Goal: Check status: Check status

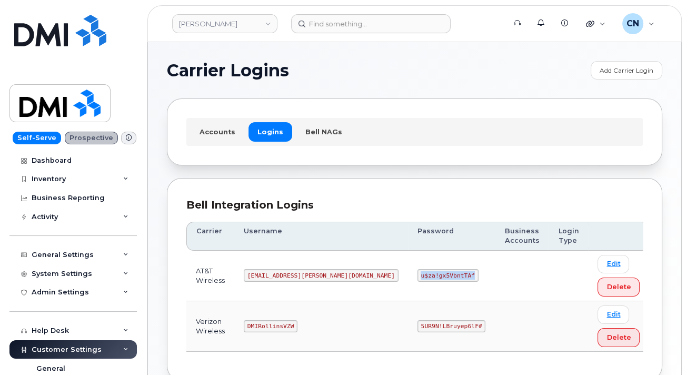
drag, startPoint x: 356, startPoint y: 276, endPoint x: 434, endPoint y: 278, distance: 77.9
click at [417, 278] on td "u$za!gx5VbntTAf" at bounding box center [451, 275] width 87 height 51
click at [495, 278] on td at bounding box center [522, 275] width 54 height 51
drag, startPoint x: 352, startPoint y: 271, endPoint x: 439, endPoint y: 275, distance: 87.4
click at [417, 277] on td "u$za!gx5VbntTAf" at bounding box center [451, 275] width 87 height 51
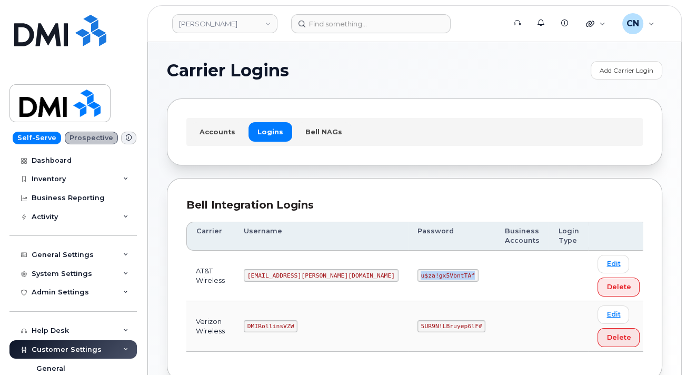
copy code "u$za!gx5VbntTAf"
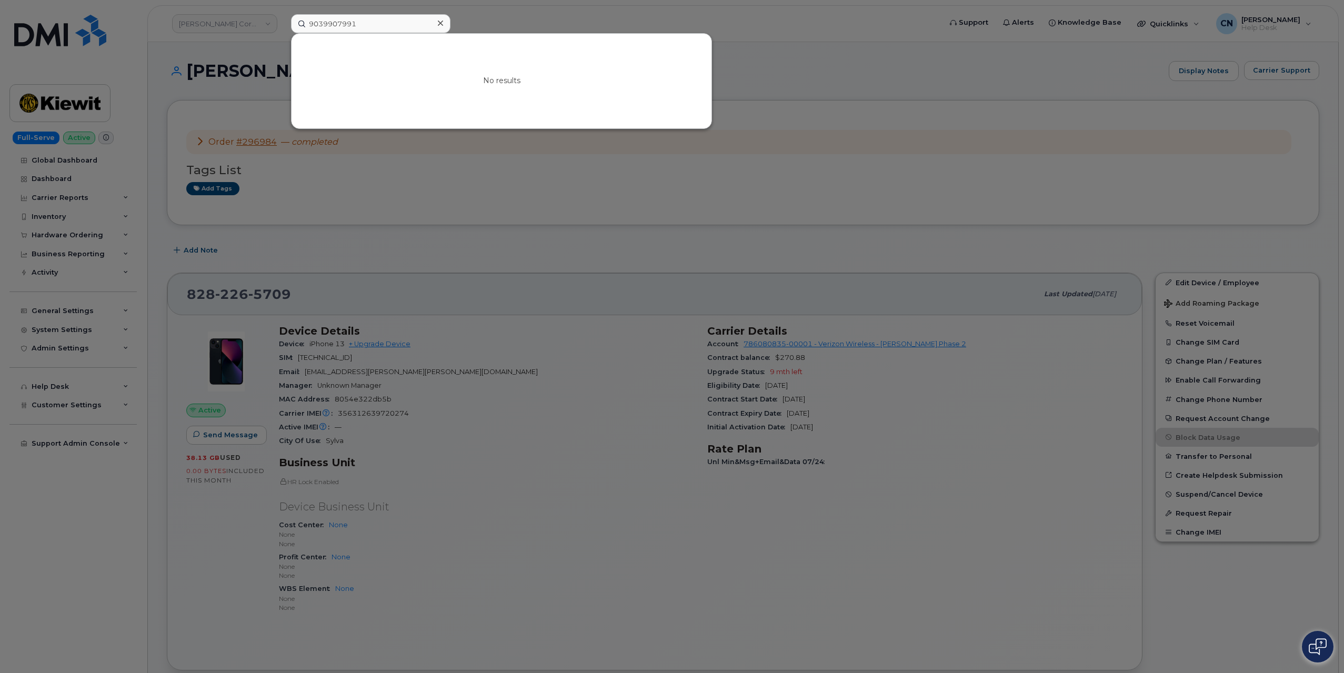
drag, startPoint x: 361, startPoint y: 19, endPoint x: 174, endPoint y: 22, distance: 186.8
click at [283, 18] on div "9039907991 No results" at bounding box center [613, 23] width 660 height 19
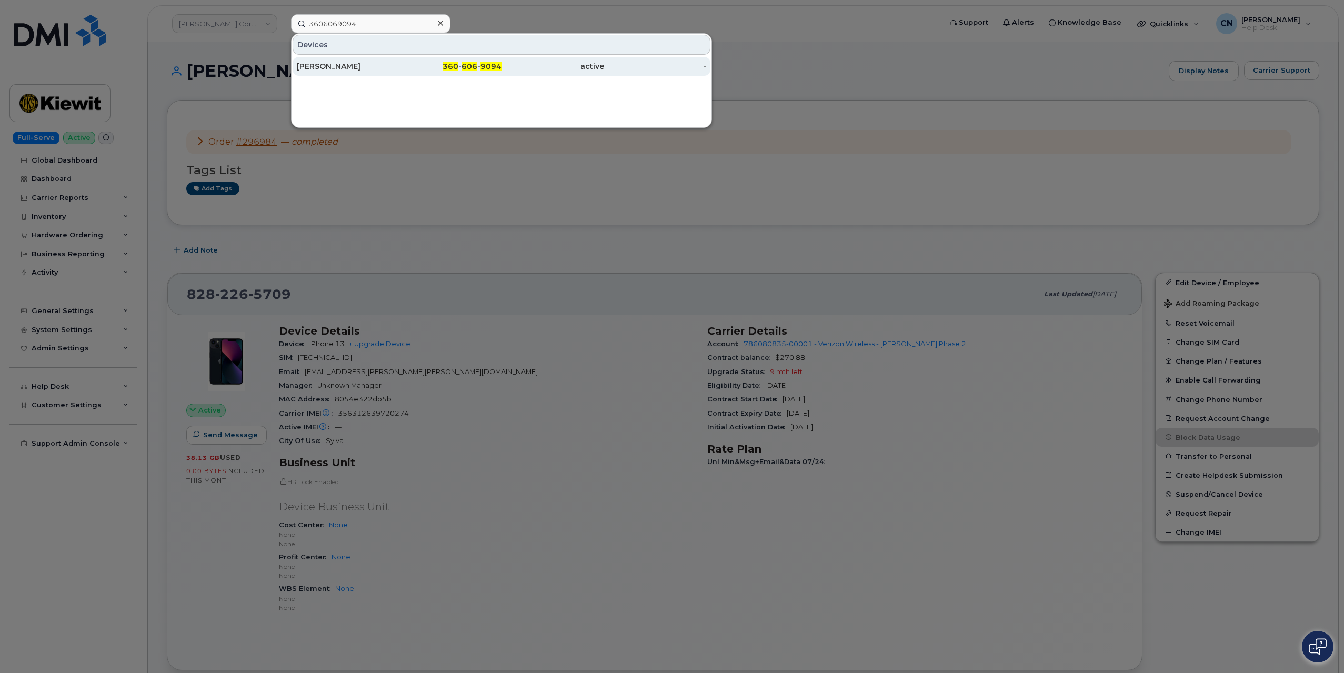
type input "3606069094"
drag, startPoint x: 382, startPoint y: 68, endPoint x: 302, endPoint y: 98, distance: 85.6
click at [382, 67] on div "Scott Fowlds" at bounding box center [348, 66] width 103 height 11
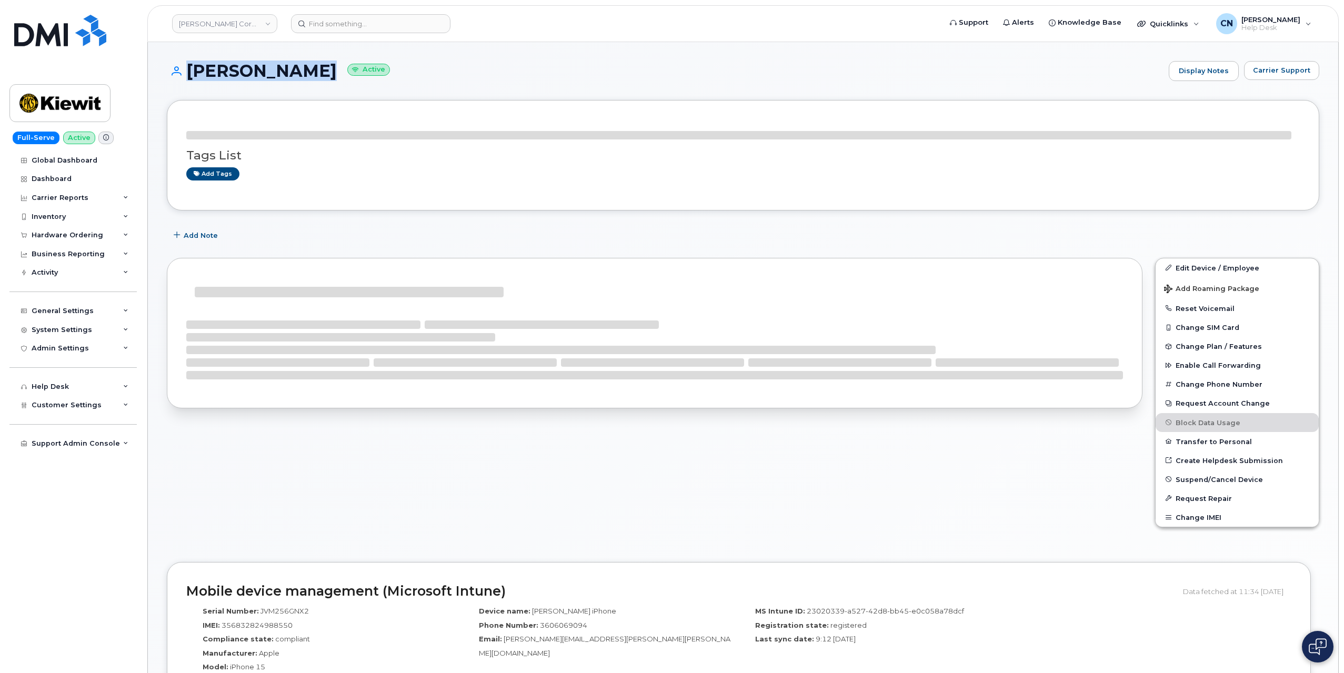
drag, startPoint x: 302, startPoint y: 68, endPoint x: 181, endPoint y: 69, distance: 121.0
click at [181, 69] on h1 "Scott Fowlds Active" at bounding box center [665, 71] width 997 height 18
copy h1 "Scott Fowlds"
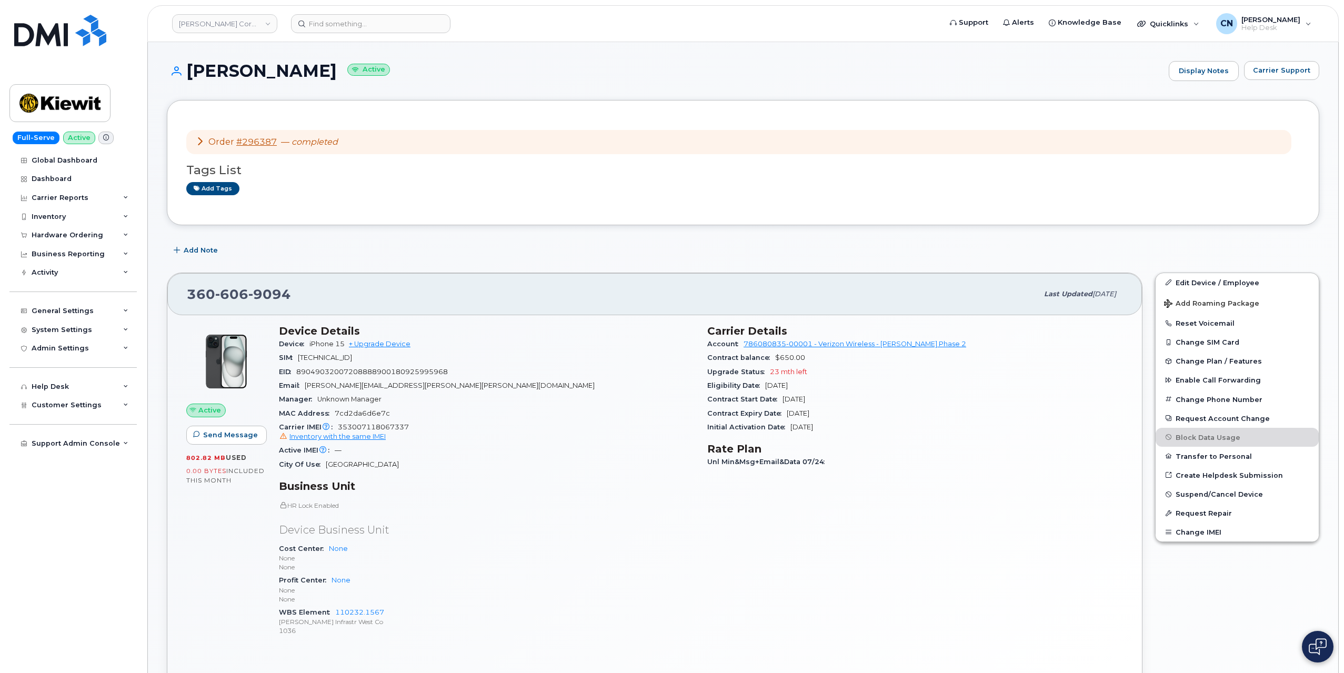
click at [195, 37] on header "Kiewit Corporation Support Alerts Knowledge Base Quicklinks Suspend / Cancel De…" at bounding box center [742, 23] width 1191 height 37
click at [202, 31] on link "Kiewit Corporation" at bounding box center [224, 23] width 105 height 19
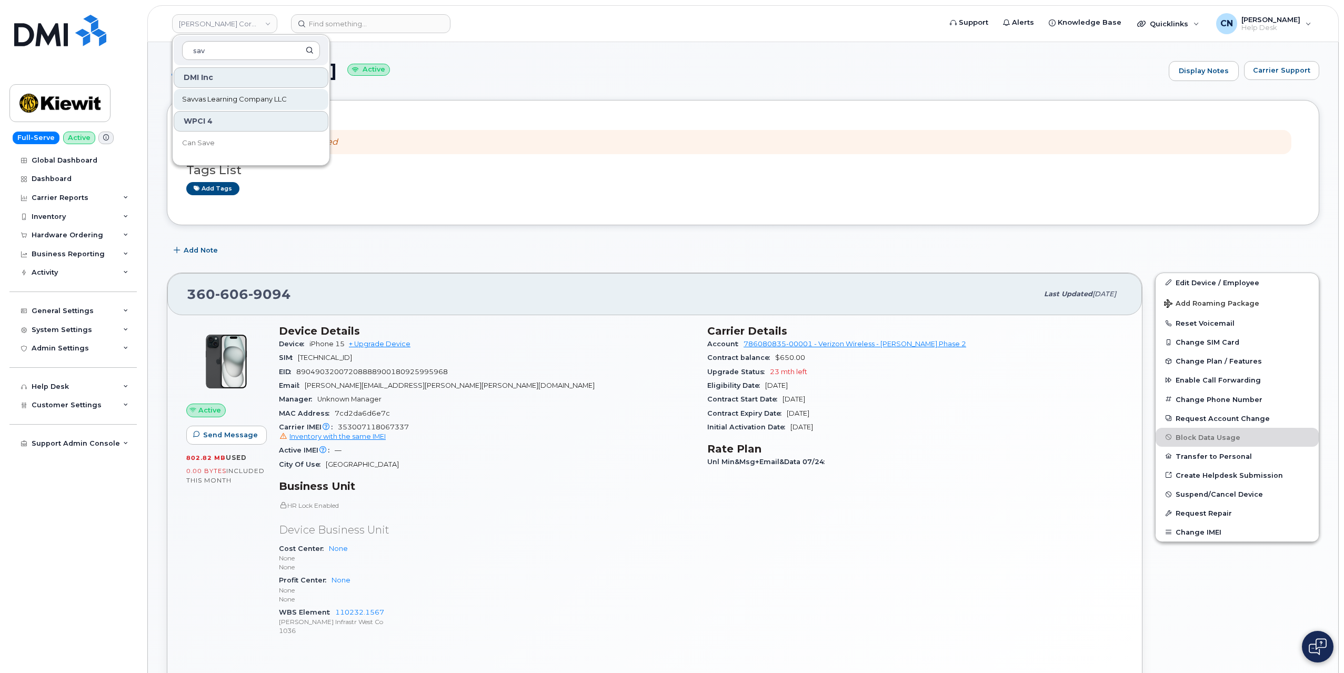
type input "sav"
click at [193, 102] on span "Savvas Learning Company LLC" at bounding box center [234, 99] width 105 height 11
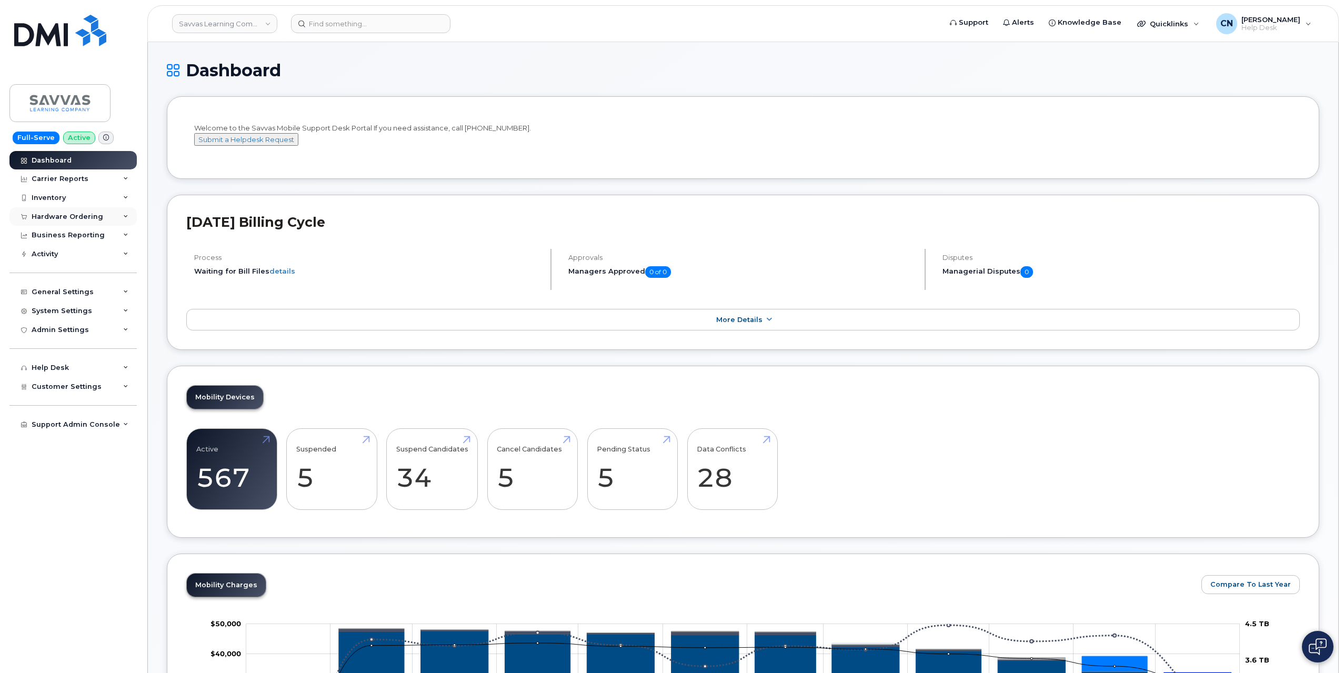
click at [71, 216] on div "Hardware Ordering" at bounding box center [68, 217] width 72 height 8
click at [49, 252] on div "Orders" at bounding box center [49, 255] width 26 height 9
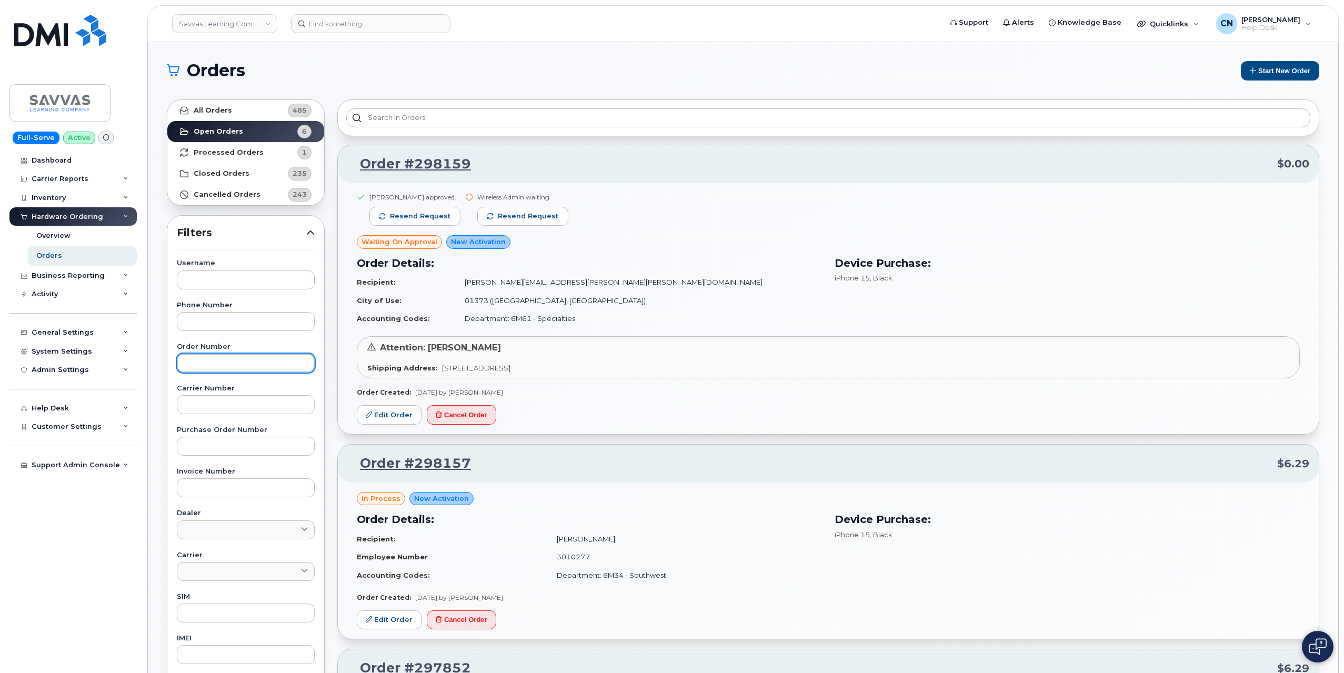
click at [212, 370] on input "text" at bounding box center [246, 363] width 138 height 19
paste input "297842"
type input "297842"
click at [220, 108] on strong "All Orders" at bounding box center [213, 110] width 38 height 8
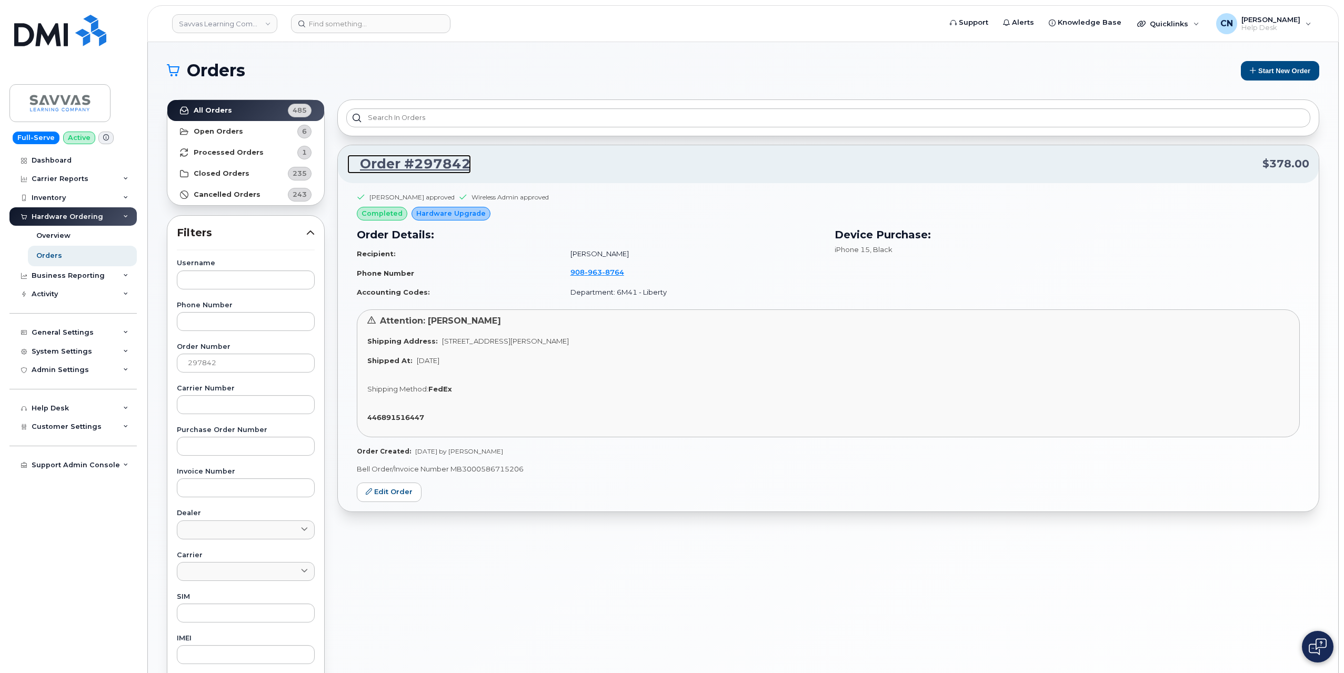
click at [430, 156] on link "Order #297842" at bounding box center [409, 164] width 124 height 19
click at [388, 417] on strong "446891516447" at bounding box center [395, 417] width 57 height 8
click at [395, 166] on link "Order #297842" at bounding box center [409, 164] width 124 height 19
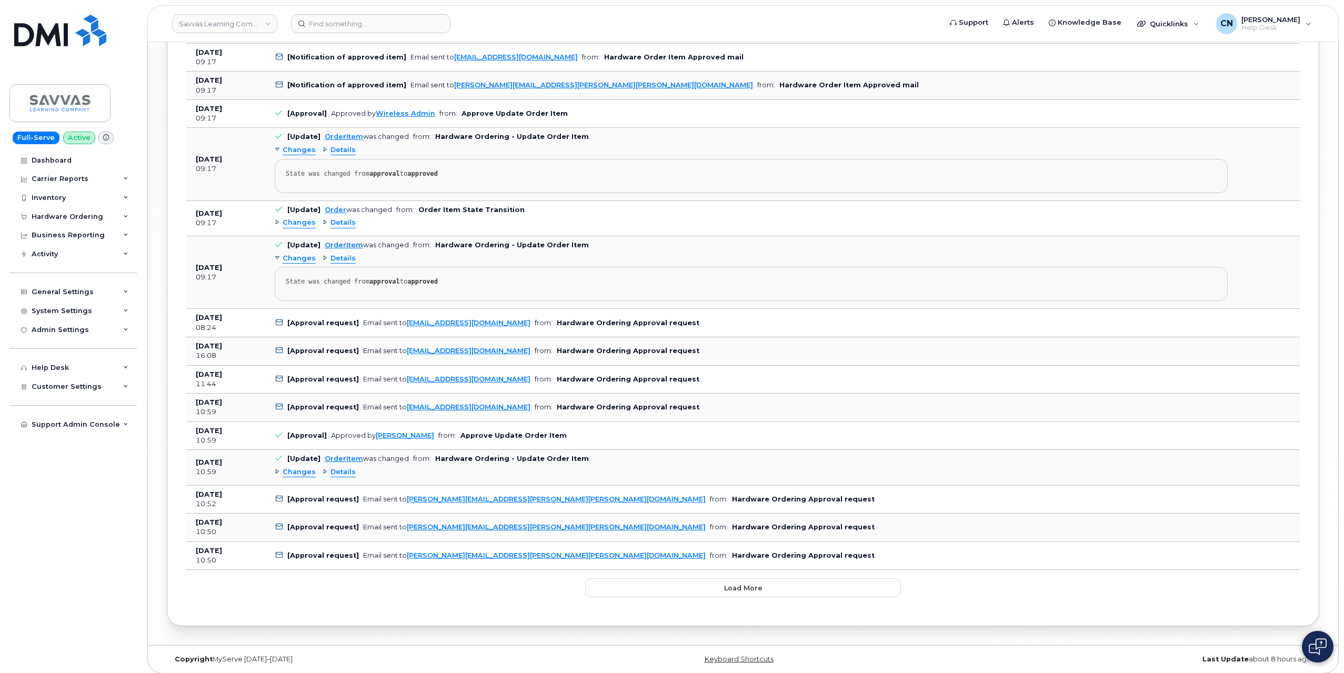
scroll to position [1111, 0]
click at [550, 584] on div "Date Details Action [DATE] 05:27 [Notification of transition] Email sent to [EM…" at bounding box center [742, 156] width 1113 height 879
click at [592, 585] on button "Load more" at bounding box center [743, 586] width 316 height 19
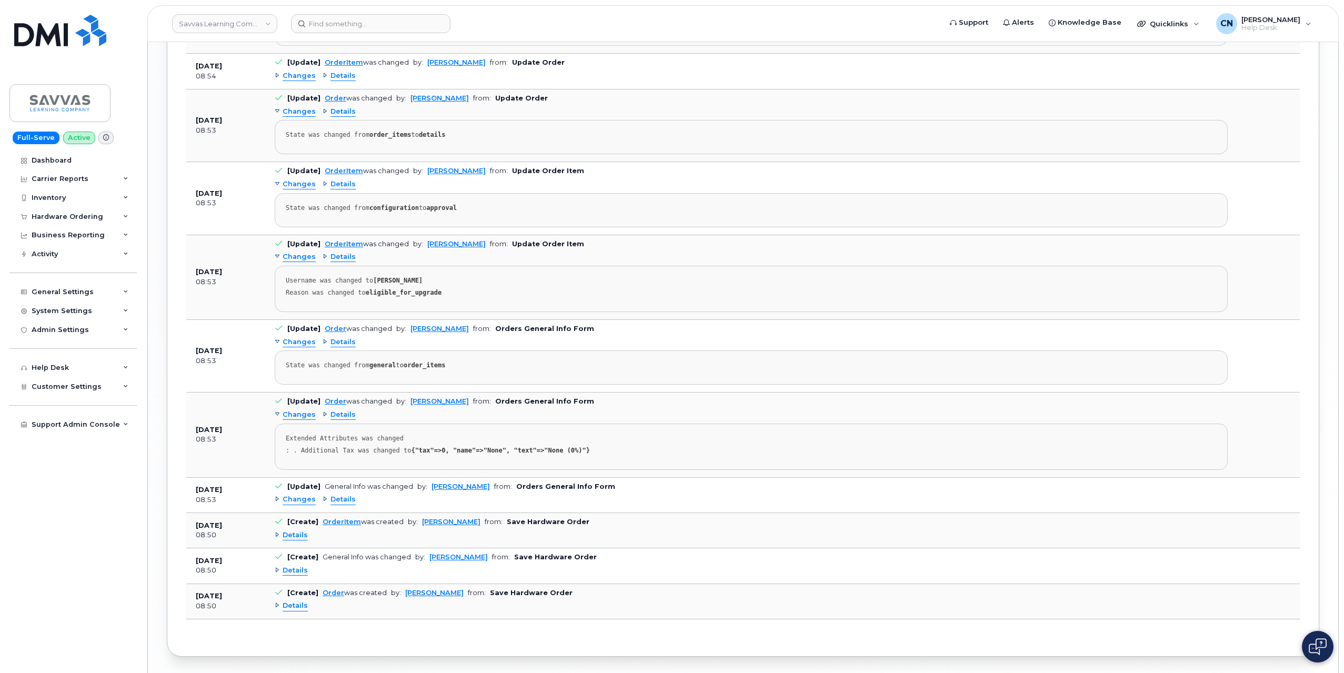
scroll to position [1901, 0]
